Goal: Information Seeking & Learning: Compare options

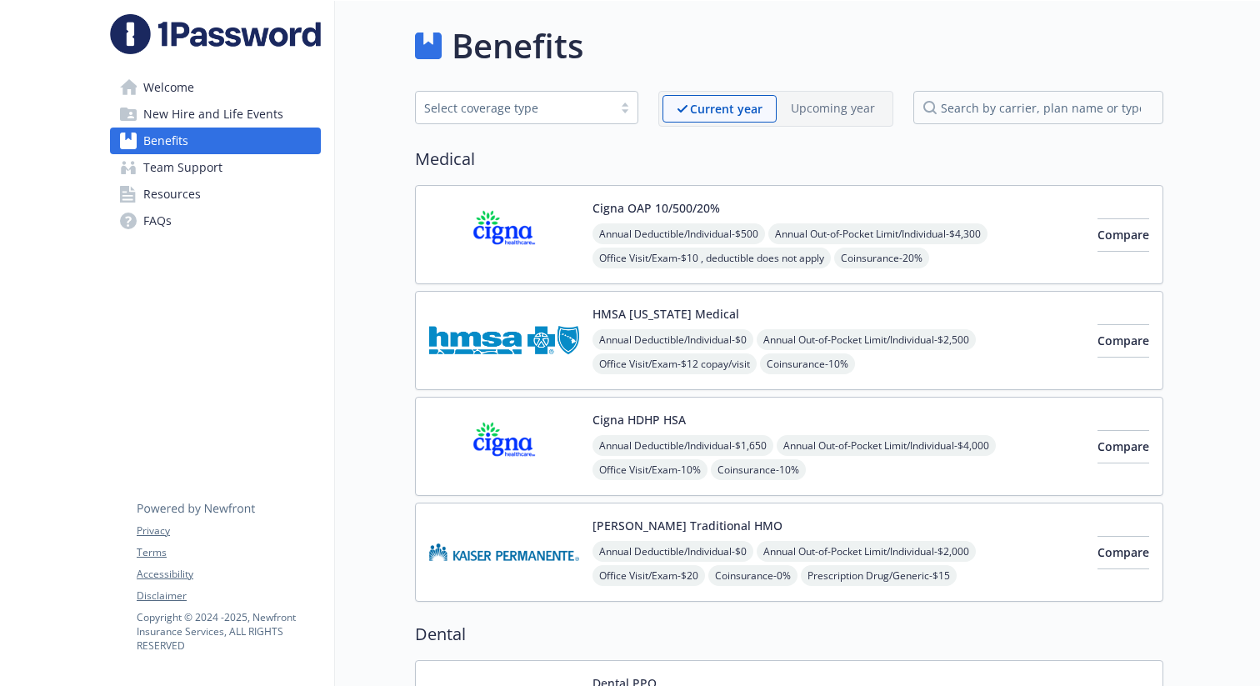
click at [1108, 252] on div "Compare" at bounding box center [1124, 234] width 52 height 71
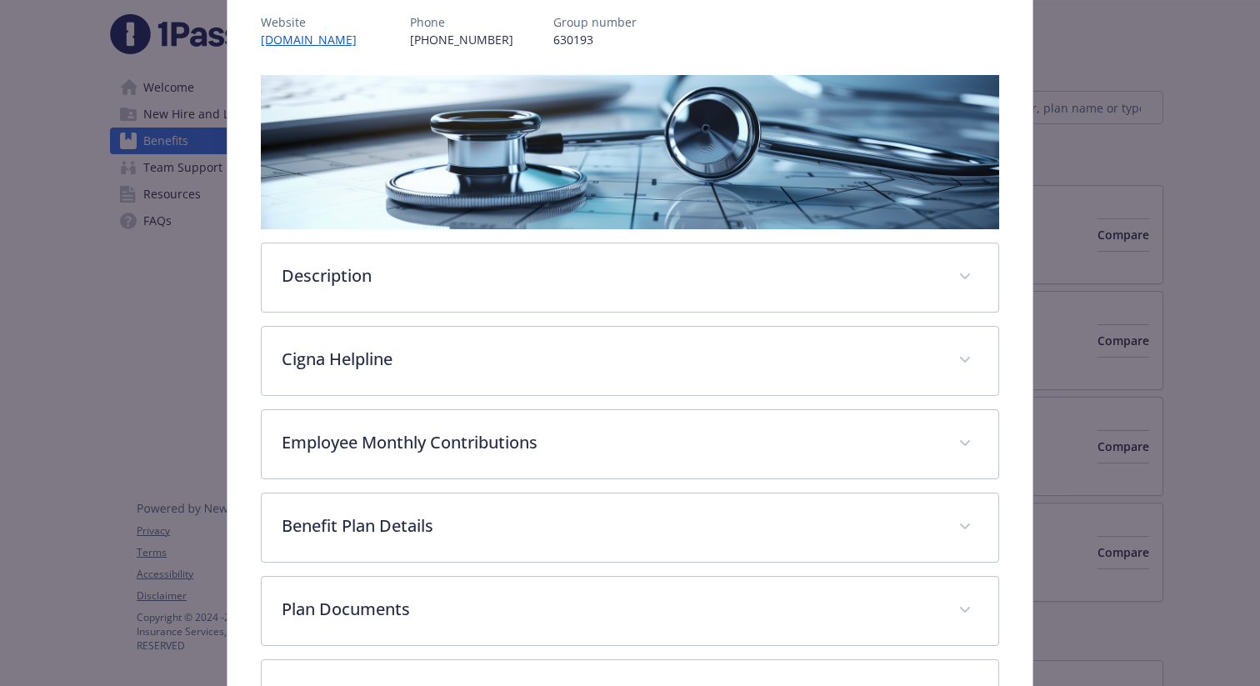
scroll to position [232, 0]
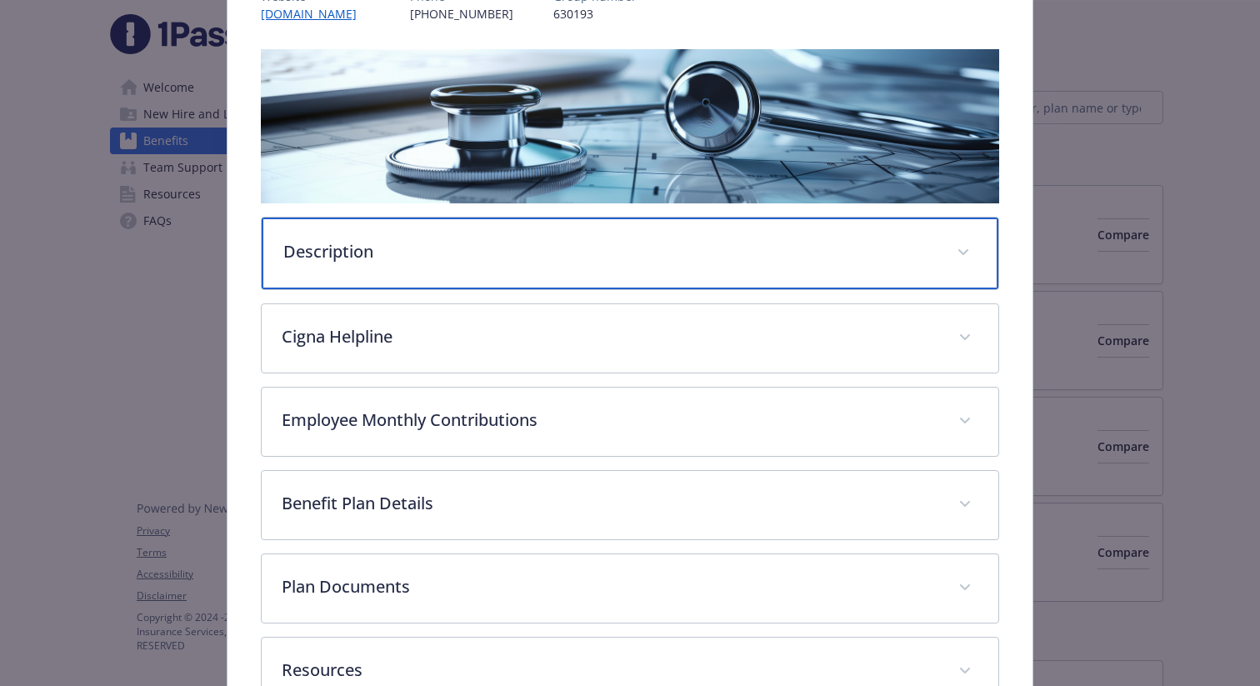
click at [828, 263] on div "Description" at bounding box center [630, 254] width 737 height 72
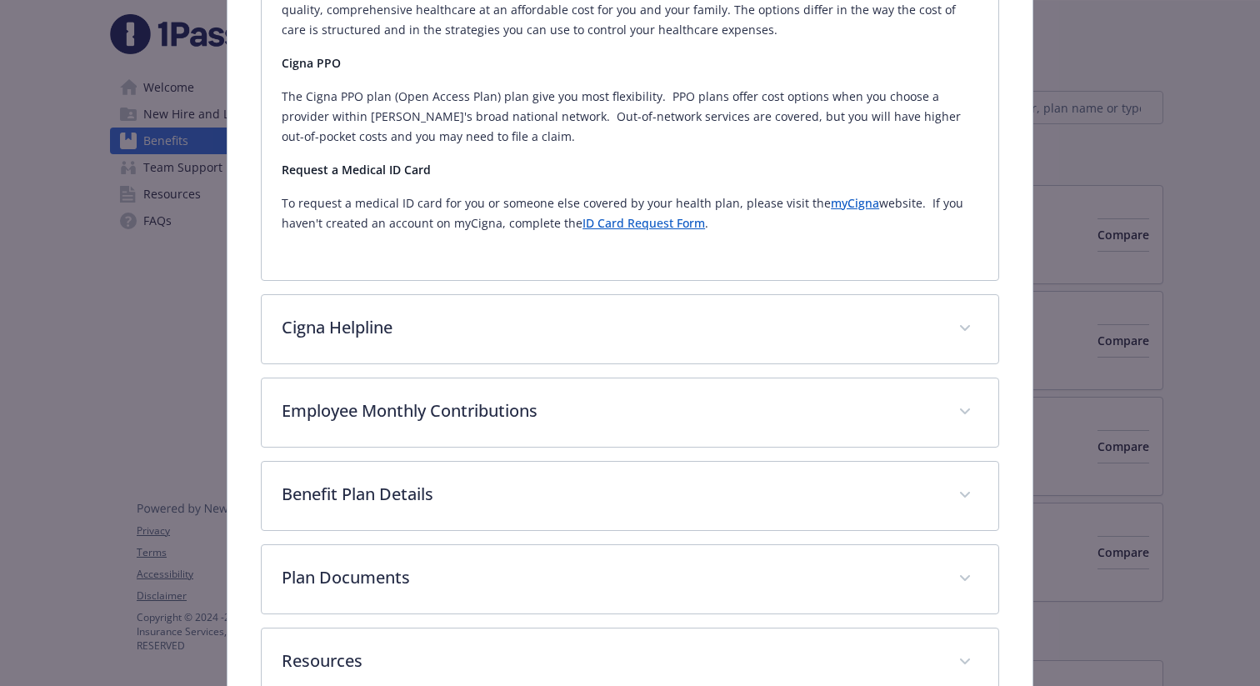
scroll to position [562, 0]
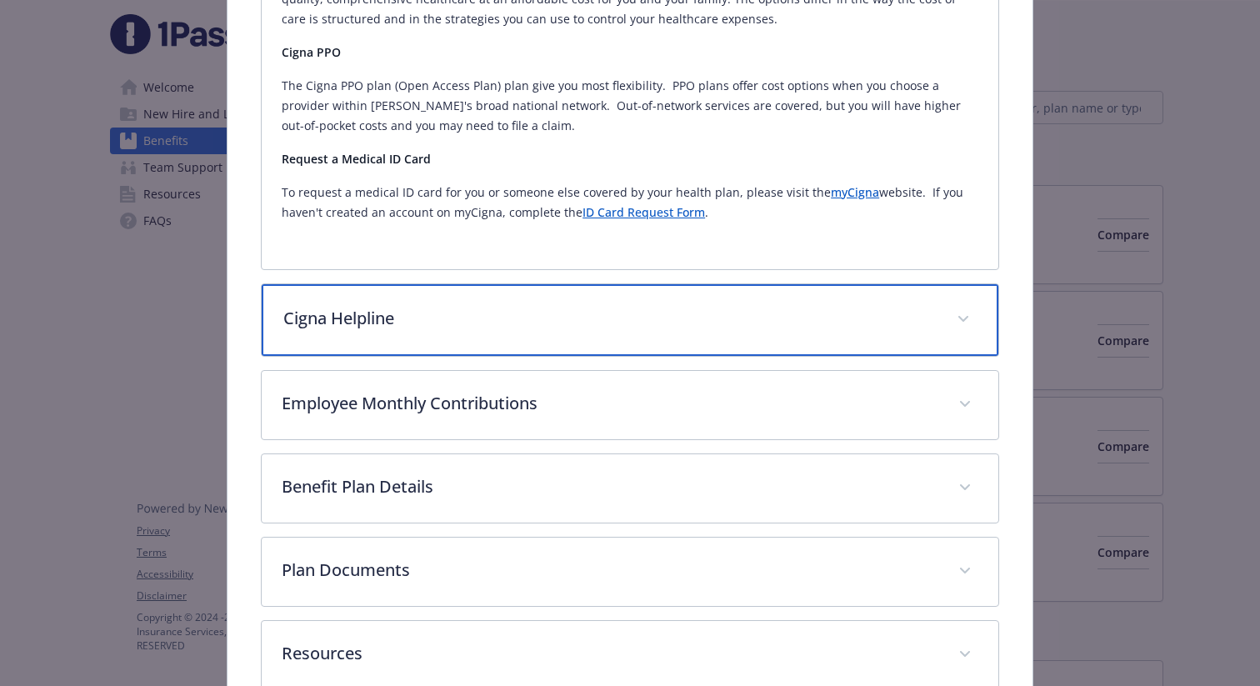
click at [798, 298] on div "Cigna Helpline" at bounding box center [630, 320] width 737 height 72
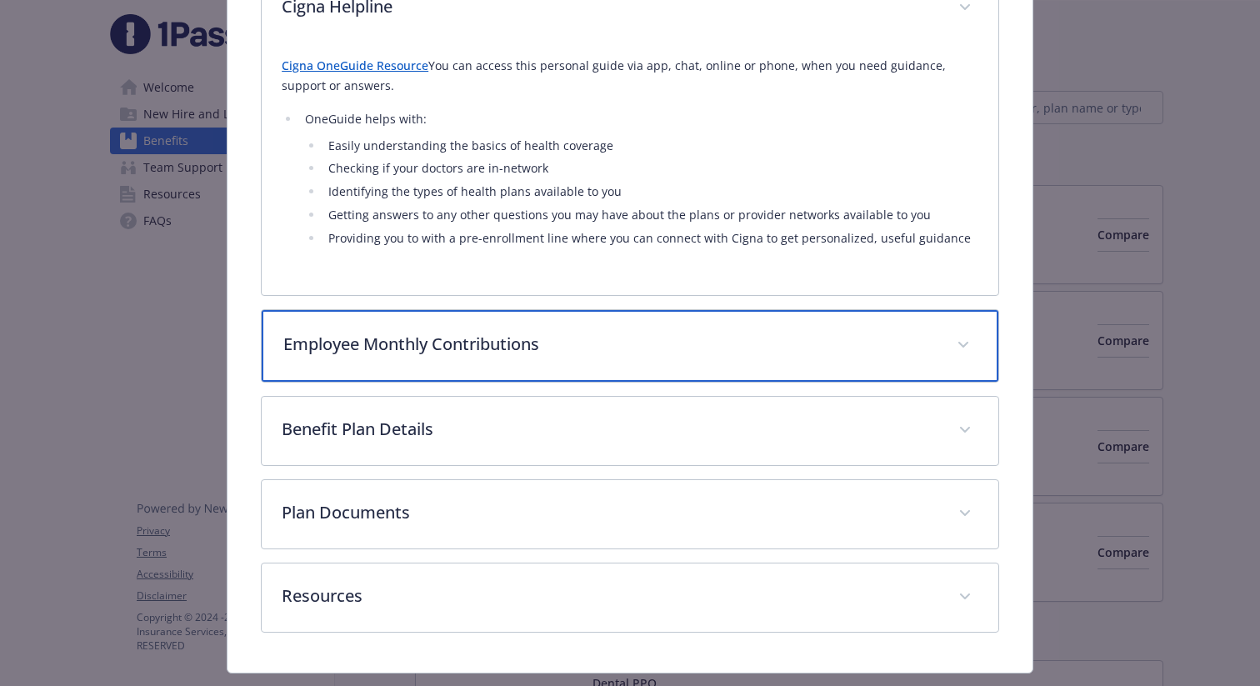
click at [754, 360] on div "Employee Monthly Contributions" at bounding box center [630, 346] width 737 height 72
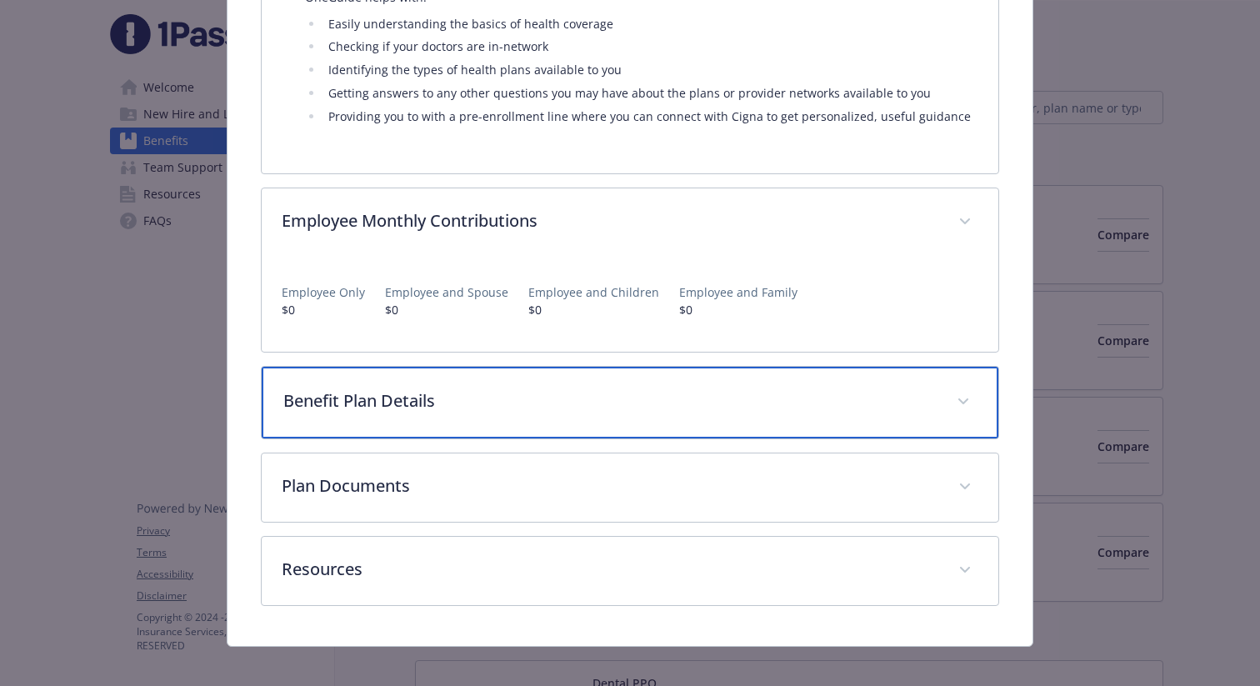
click at [730, 398] on p "Benefit Plan Details" at bounding box center [609, 400] width 653 height 25
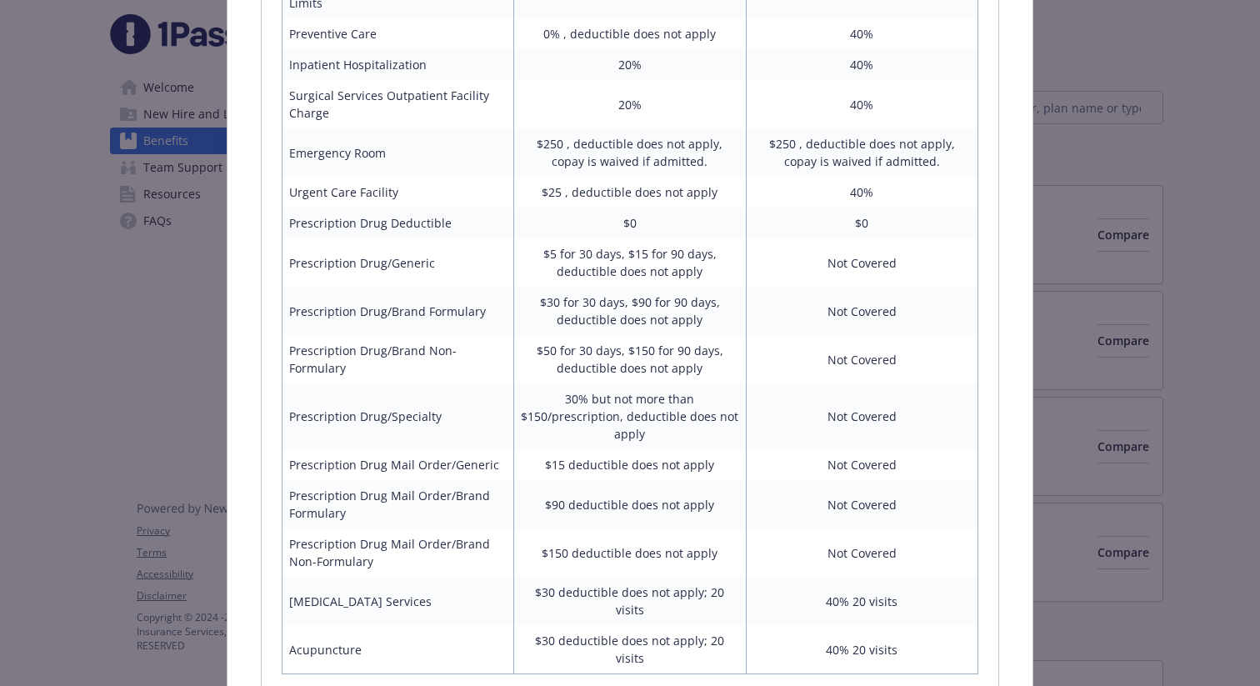
scroll to position [1725, 0]
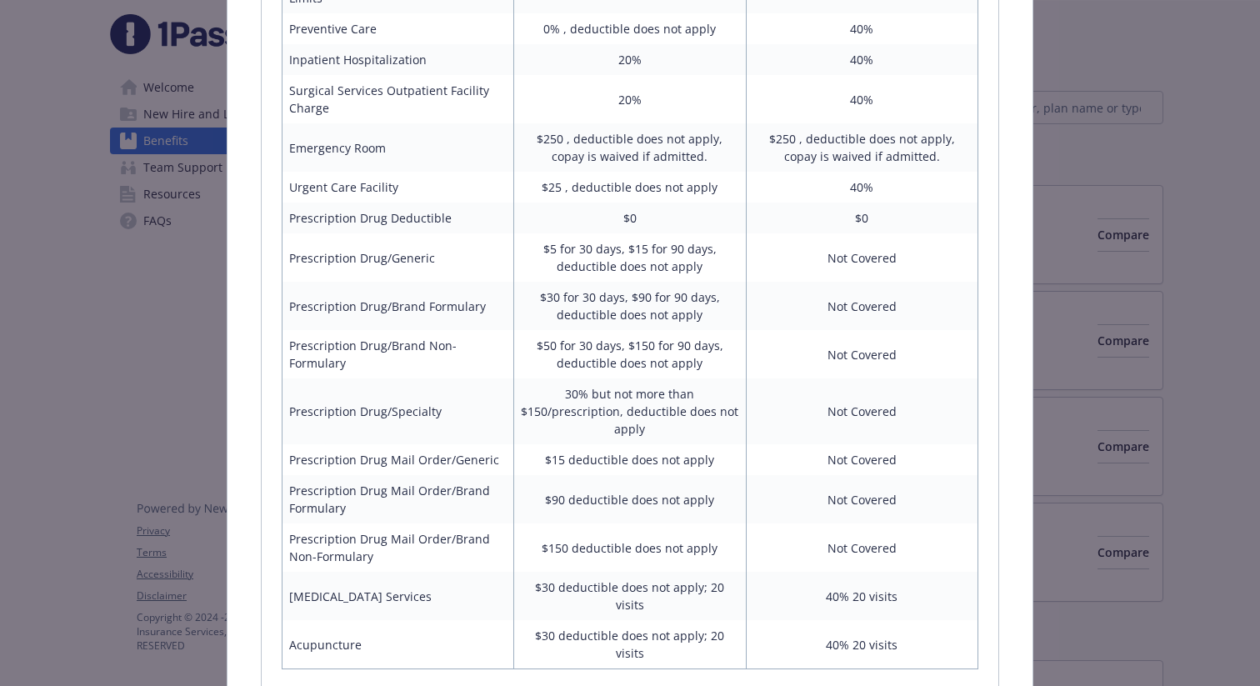
click at [73, 385] on div "Medical - Cigna OAP 10/500/20% - Medical PPO Cigna OAP 10/500/20% Website [DOMA…" at bounding box center [630, 343] width 1260 height 686
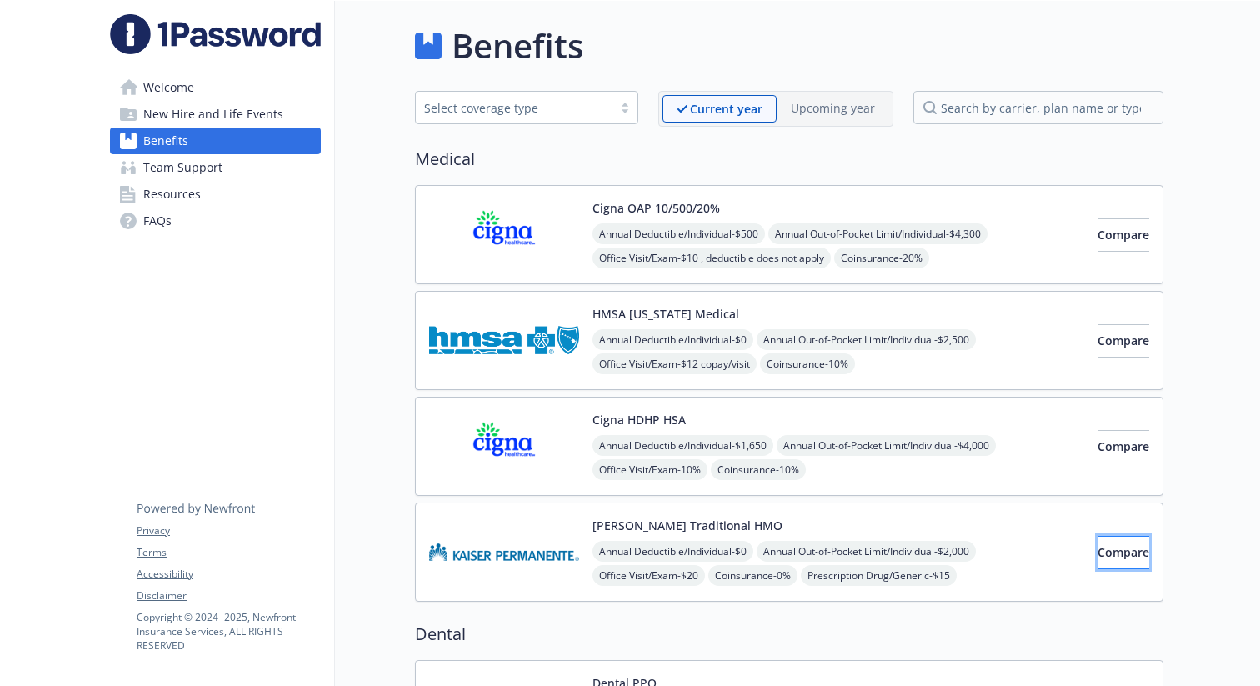
click at [1098, 552] on span "Compare" at bounding box center [1124, 552] width 52 height 16
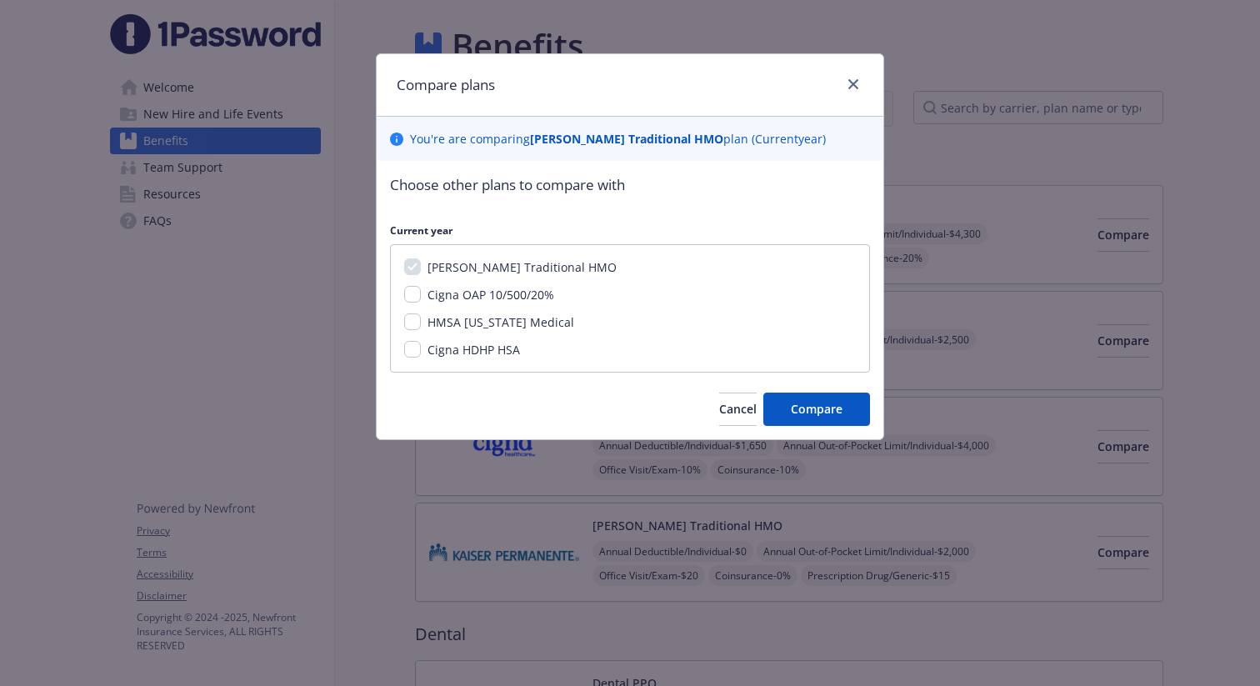
click at [430, 294] on span "Cigna OAP 10/500/20%" at bounding box center [491, 295] width 127 height 16
click at [421, 294] on input "Cigna OAP 10/500/20%" at bounding box center [412, 294] width 17 height 17
checkbox input "true"
click at [817, 414] on span "Compare" at bounding box center [817, 409] width 52 height 16
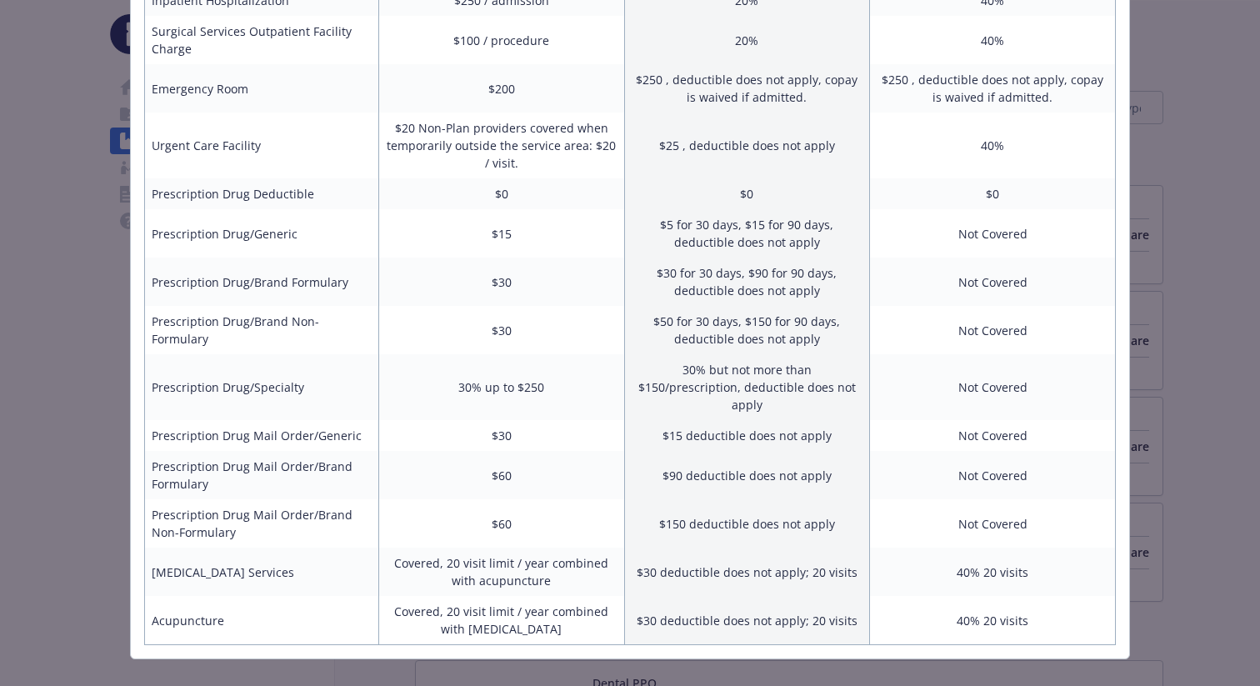
scroll to position [648, 0]
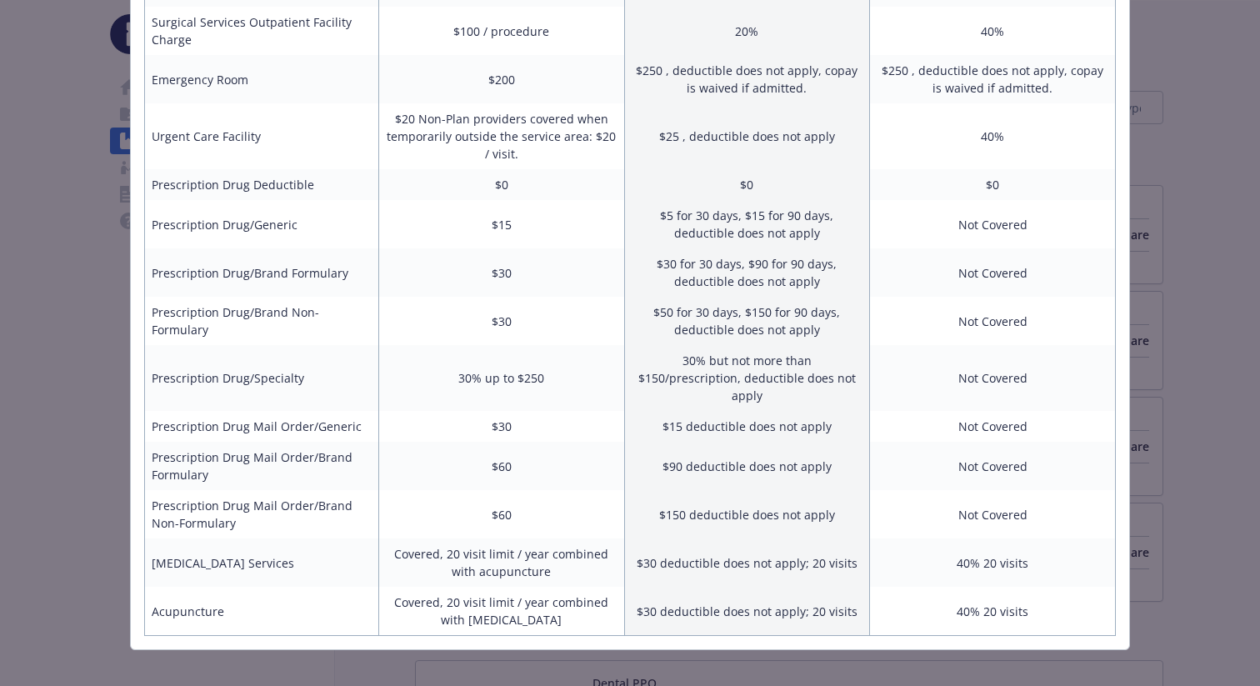
click at [47, 322] on div "Benefits Info [PERSON_NAME] Traditional HMO Current year Cigna OAP 10/500/20% C…" at bounding box center [630, 343] width 1260 height 686
